Goal: Task Accomplishment & Management: Manage account settings

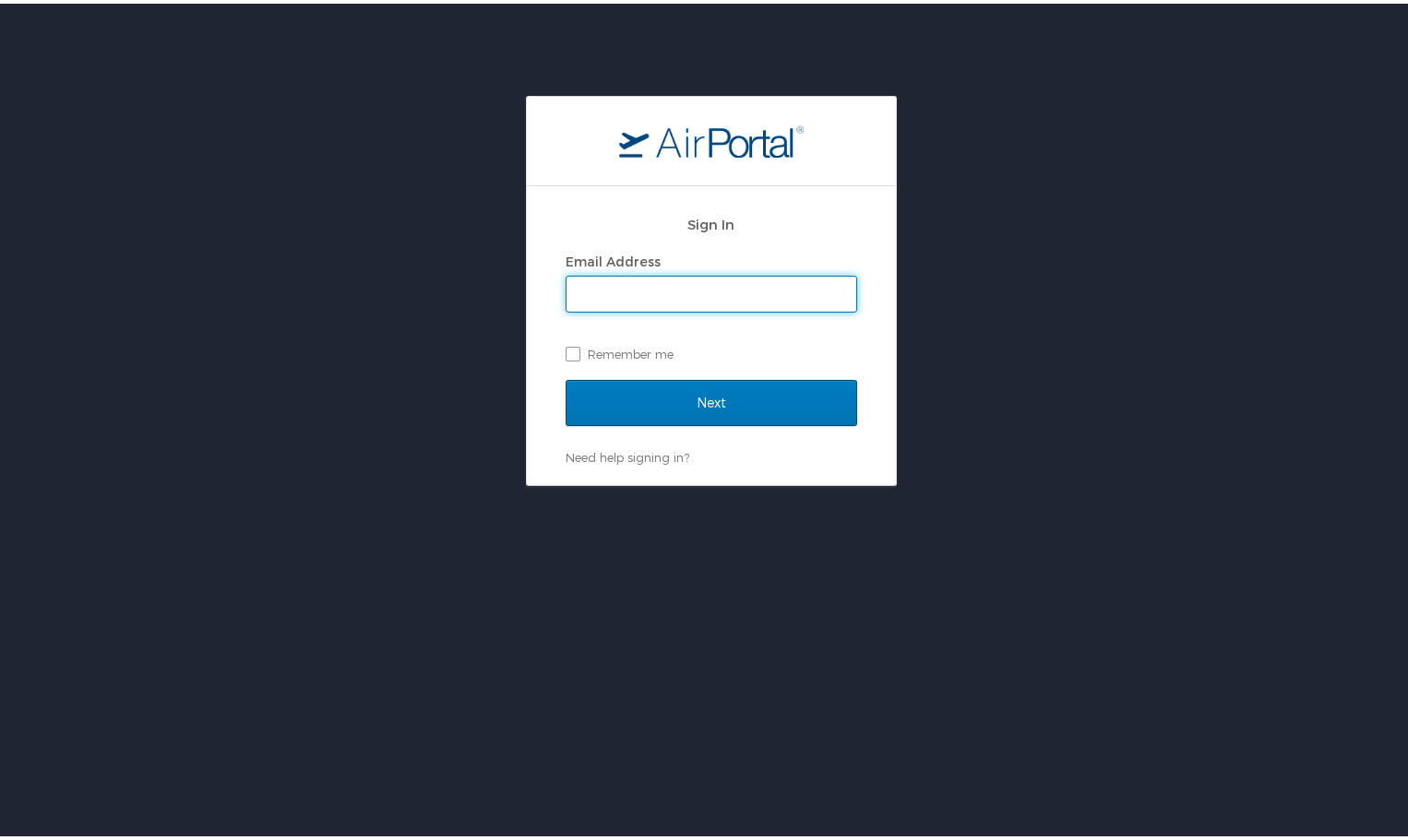
type input "chris.cherryholmes@cemb-usa.com"
click at [566, 345] on label "Remember me" at bounding box center [711, 350] width 292 height 28
click at [566, 345] on input "Remember me" at bounding box center [572, 349] width 12 height 12
checkbox input "true"
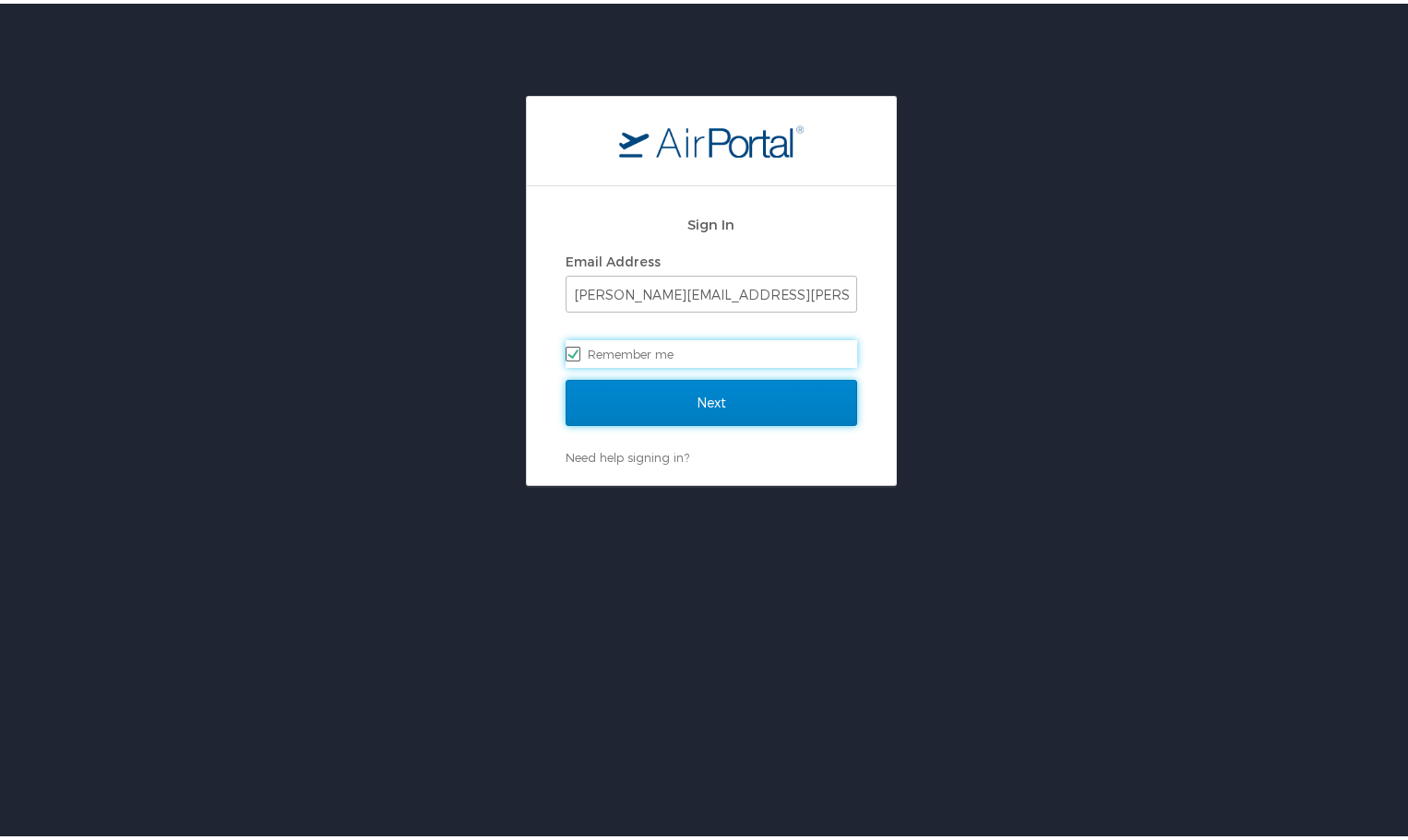
click at [679, 395] on input "Next" at bounding box center [711, 399] width 292 height 46
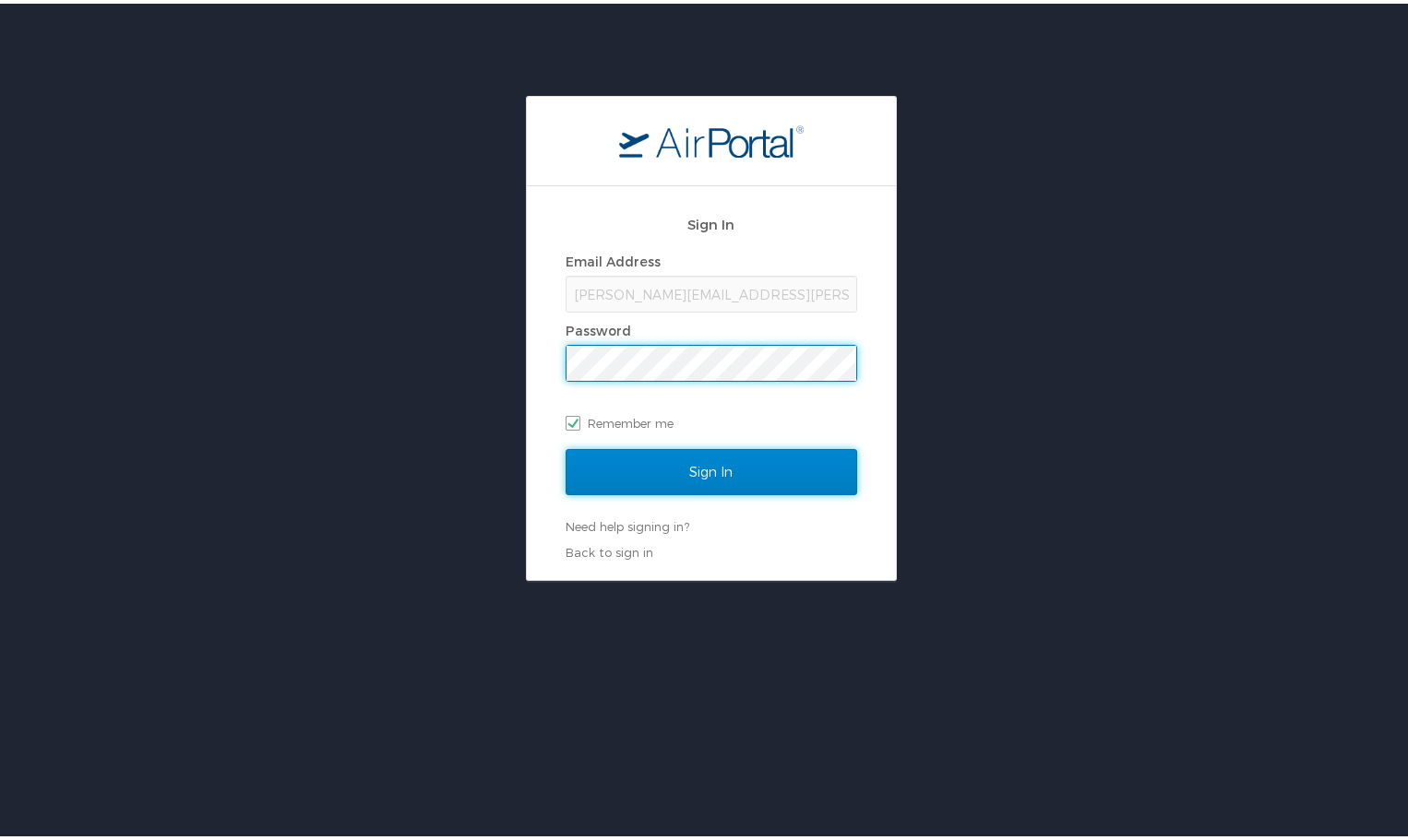
click at [702, 466] on input "Sign In" at bounding box center [711, 468] width 292 height 46
